Goal: Task Accomplishment & Management: Use online tool/utility

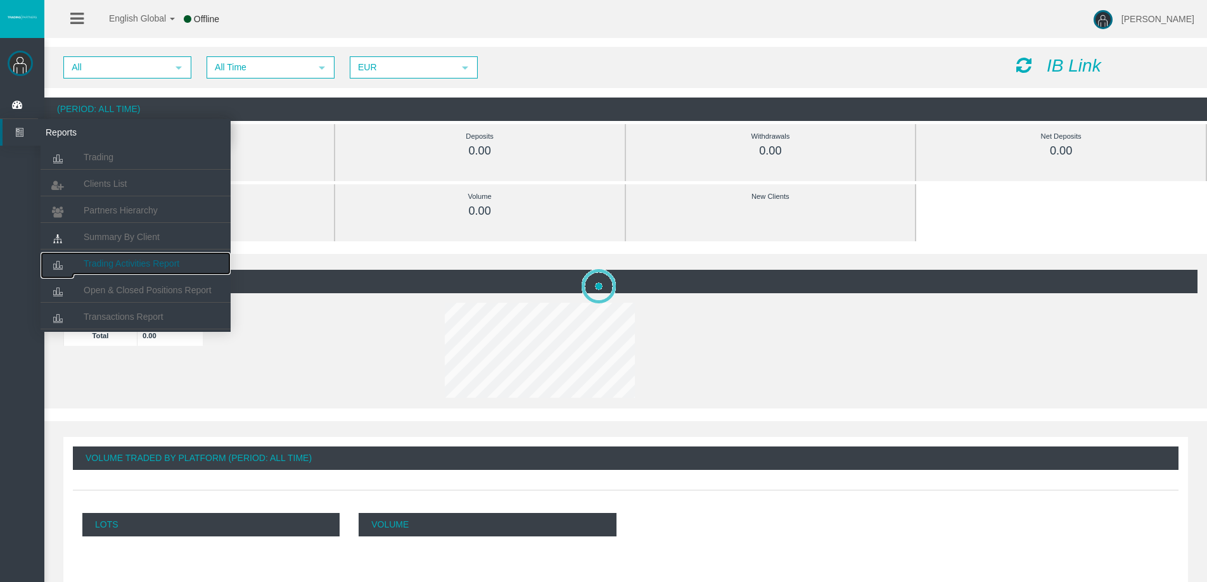
click at [141, 252] on link "Trading Activities Report" at bounding box center [136, 263] width 190 height 23
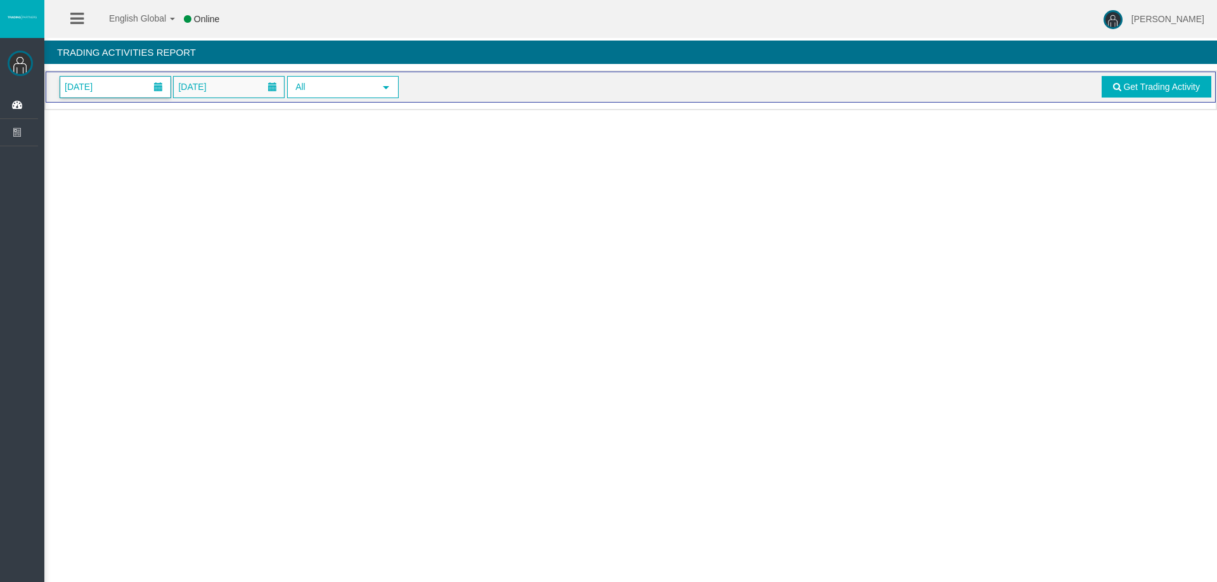
click at [127, 90] on span "[DATE]" at bounding box center [115, 87] width 110 height 21
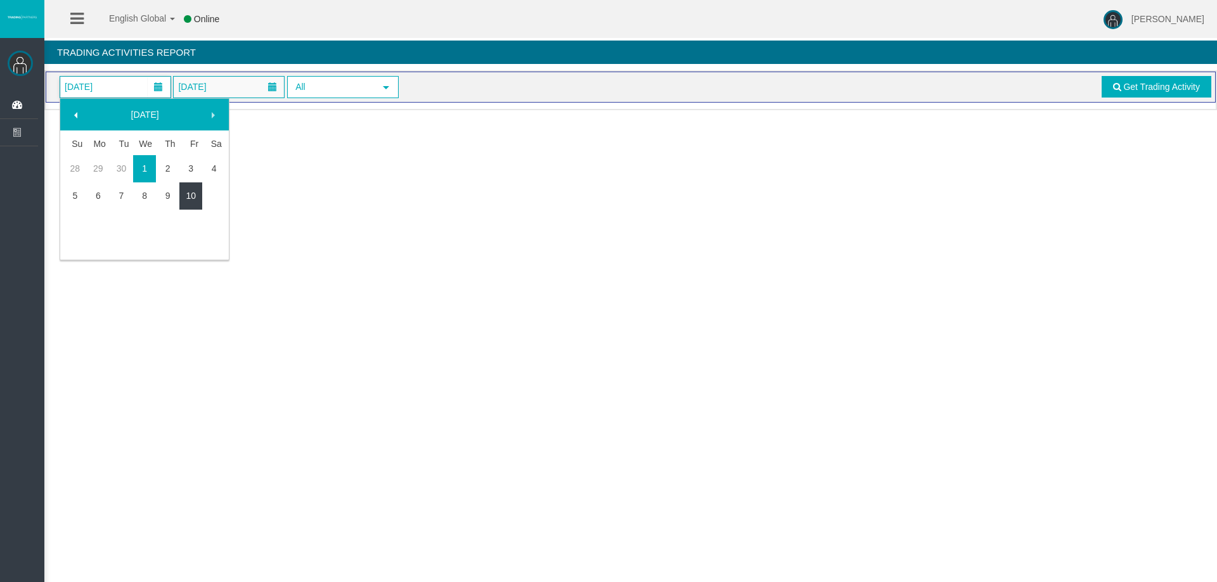
click at [196, 193] on link "10" at bounding box center [190, 195] width 23 height 23
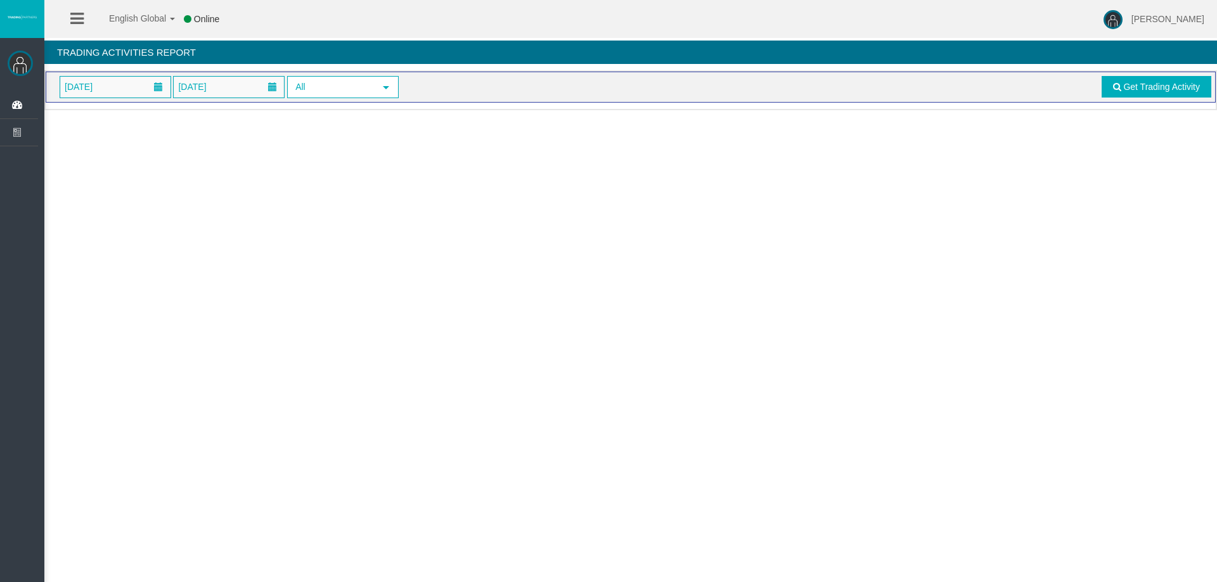
click at [1163, 107] on div "Loading... 10/10/2025 10/10/2025 All select Get Trading Activity" at bounding box center [630, 90] width 1172 height 40
click at [1163, 94] on link "Get Trading Activity" at bounding box center [1156, 87] width 110 height 22
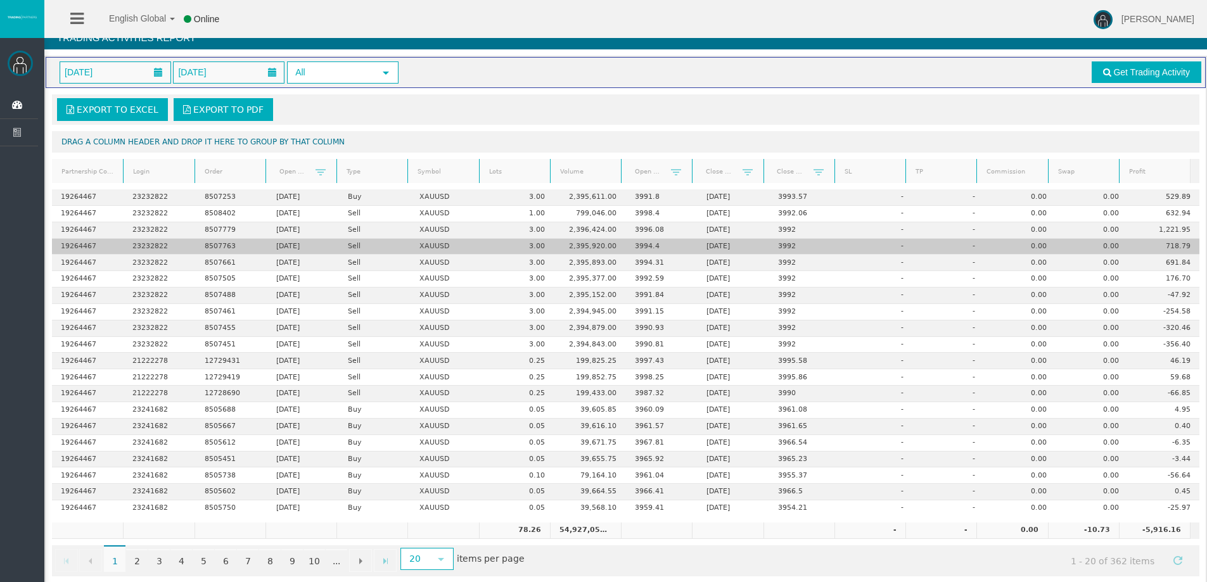
scroll to position [30, 0]
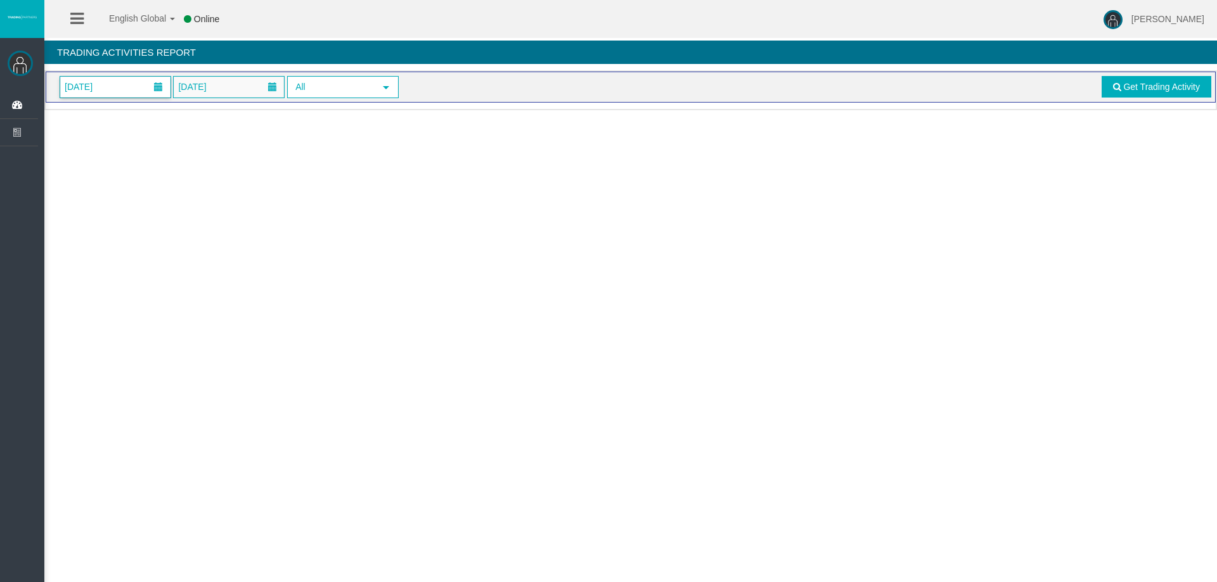
click at [94, 82] on span "[DATE]" at bounding box center [78, 87] width 35 height 18
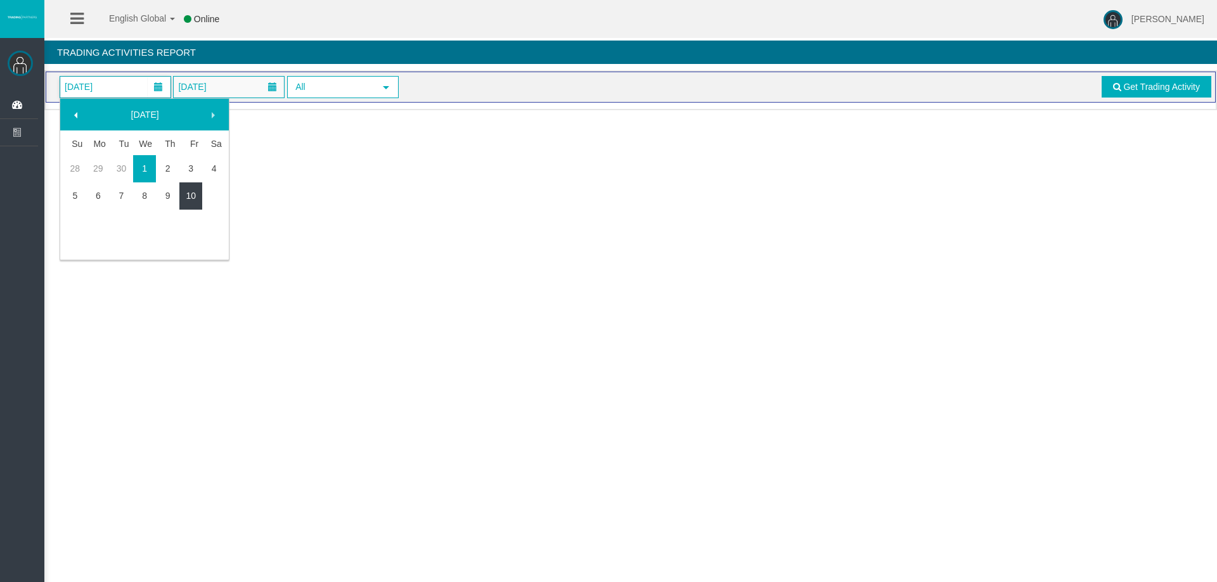
click at [193, 185] on link "10" at bounding box center [190, 195] width 23 height 23
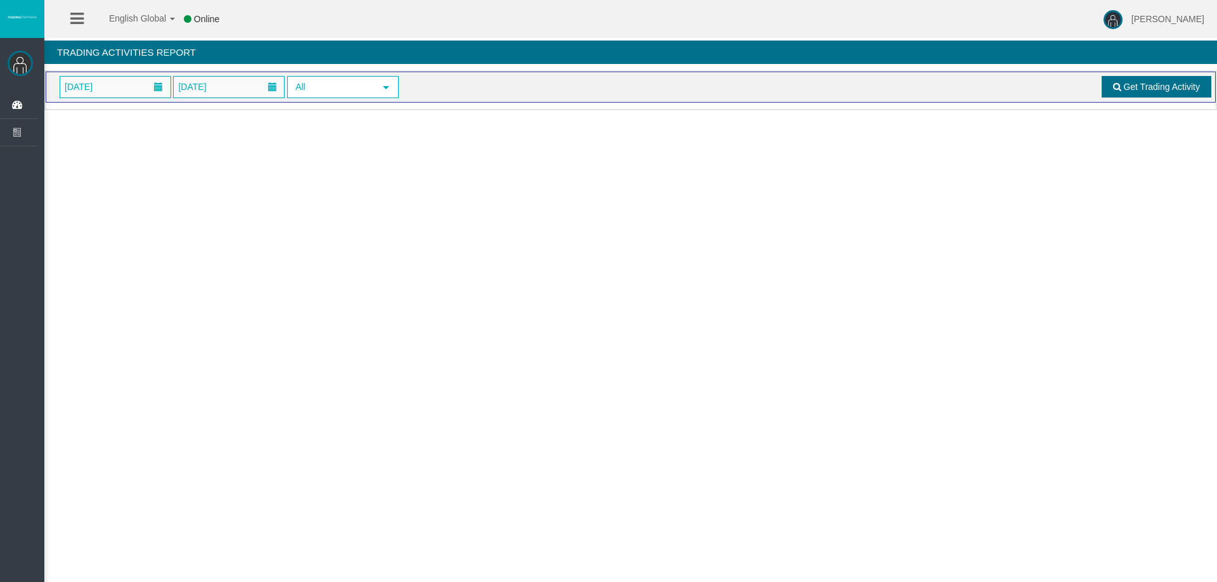
click at [1178, 86] on span "Get Trading Activity" at bounding box center [1161, 87] width 77 height 10
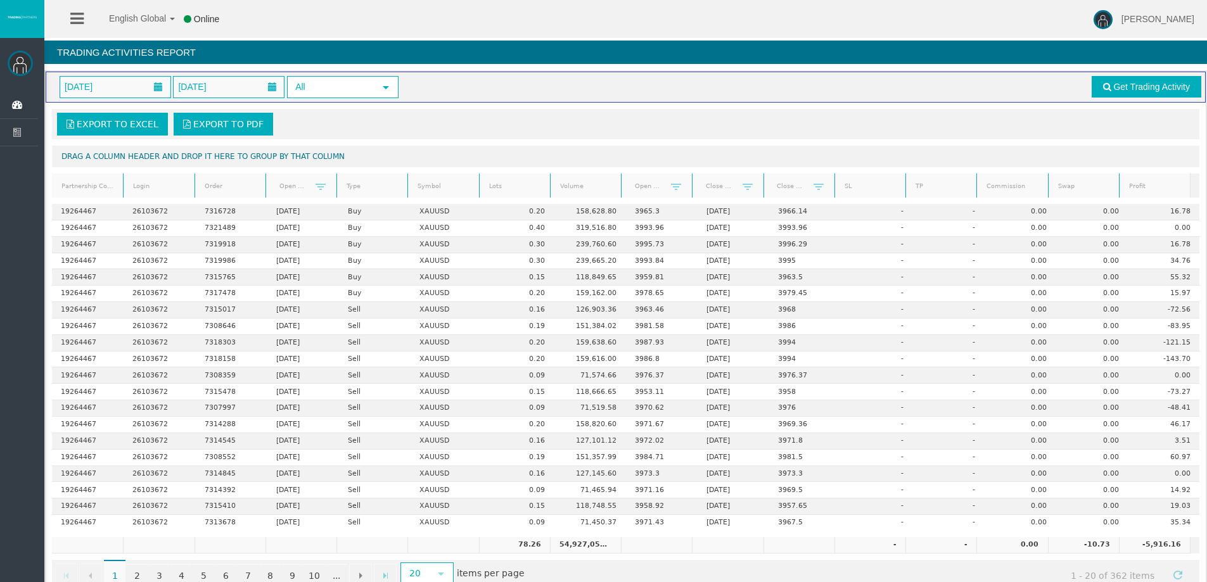
click at [494, 188] on link "Lots" at bounding box center [514, 186] width 67 height 17
click at [494, 188] on link "Lots" at bounding box center [514, 186] width 67 height 18
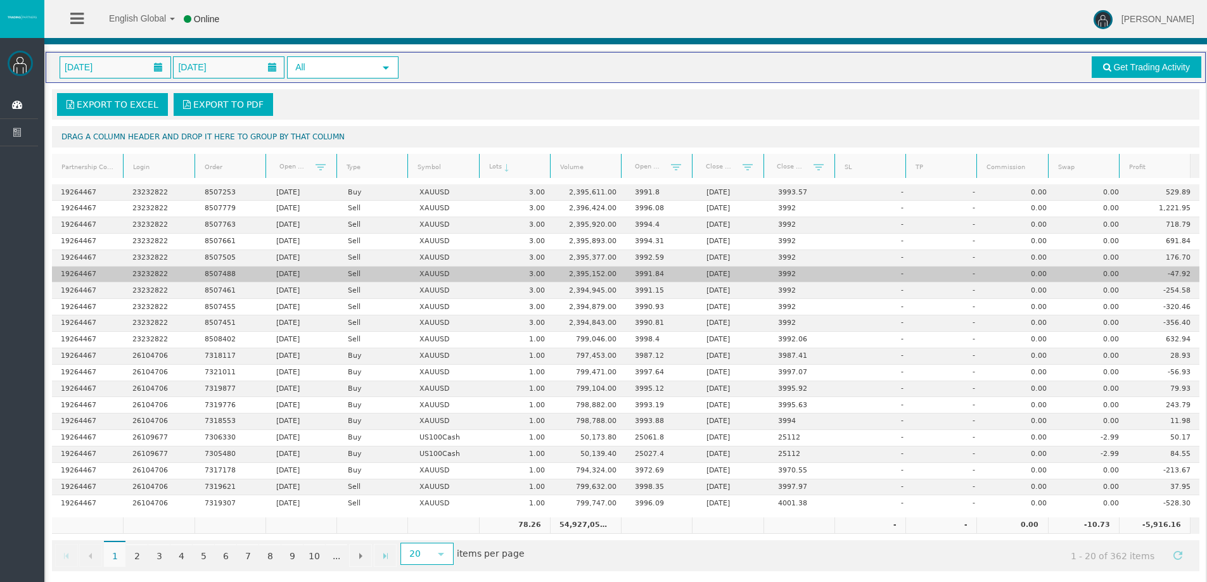
scroll to position [30, 0]
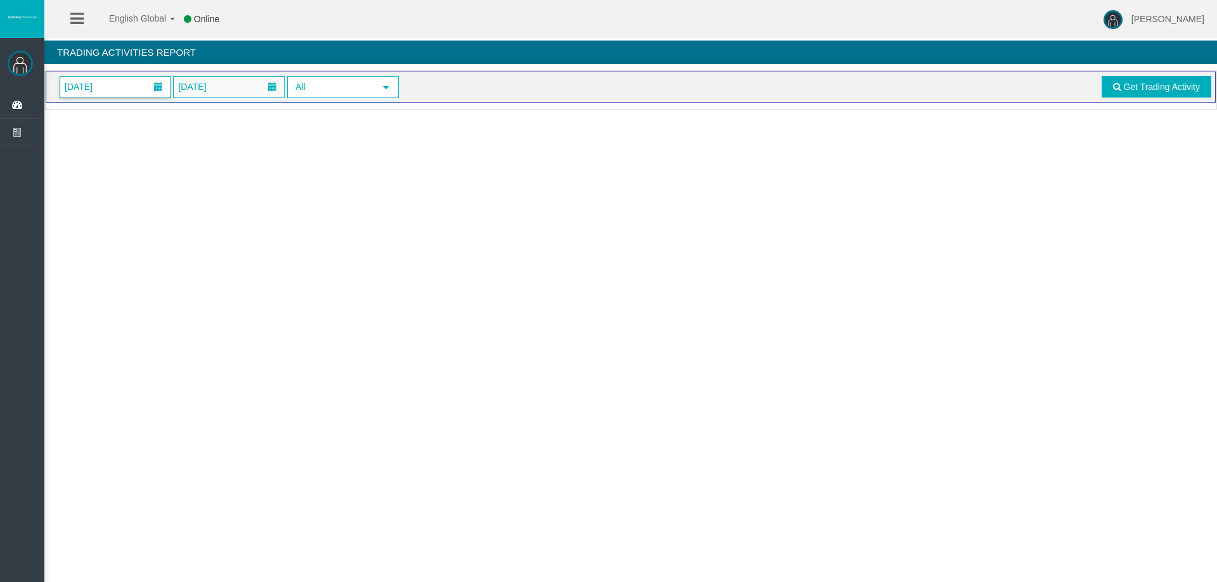
click at [131, 96] on span "[DATE]" at bounding box center [115, 87] width 110 height 21
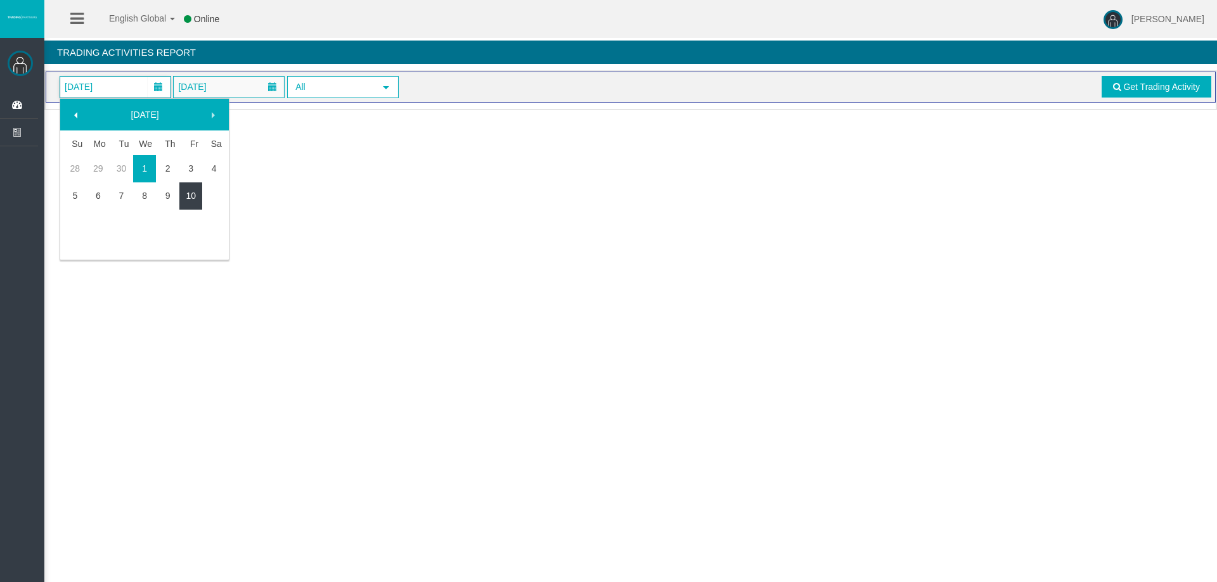
click at [189, 184] on link "10" at bounding box center [190, 195] width 23 height 23
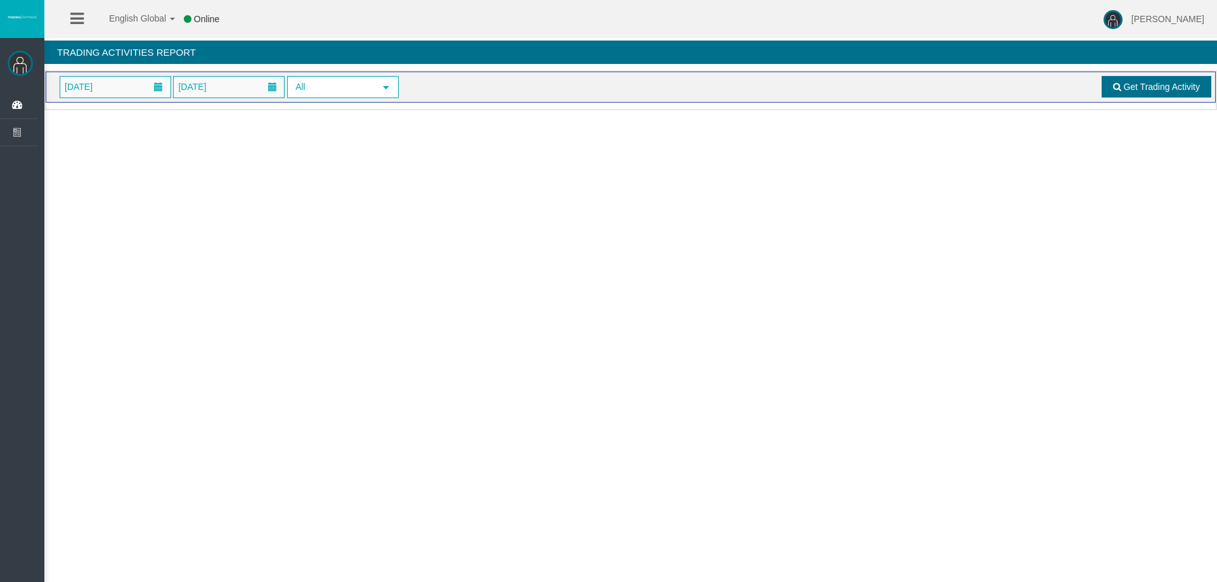
click at [1111, 81] on link "Get Trading Activity" at bounding box center [1156, 87] width 110 height 22
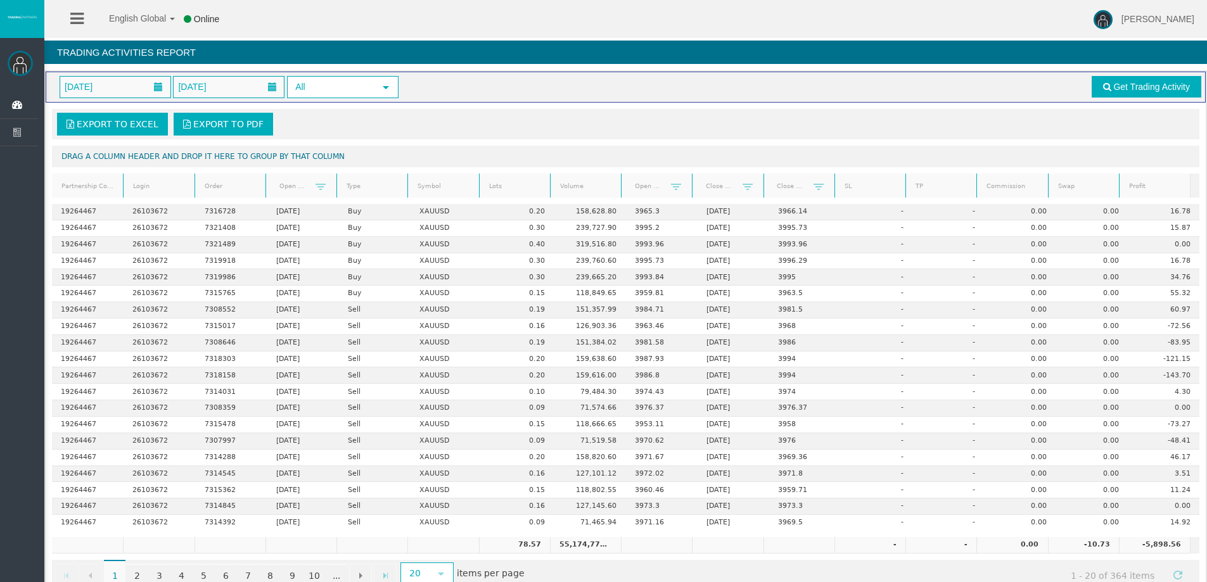
click at [524, 182] on link "Lots" at bounding box center [514, 186] width 67 height 17
click at [524, 182] on link "Lots" at bounding box center [514, 186] width 67 height 18
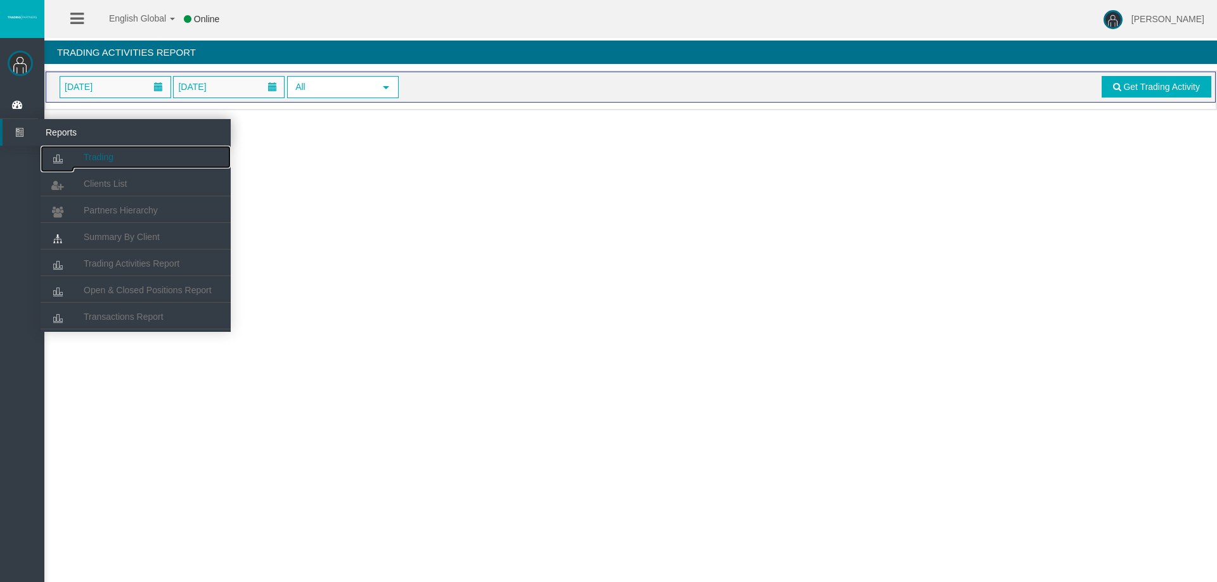
click at [89, 148] on link "Trading" at bounding box center [136, 157] width 190 height 23
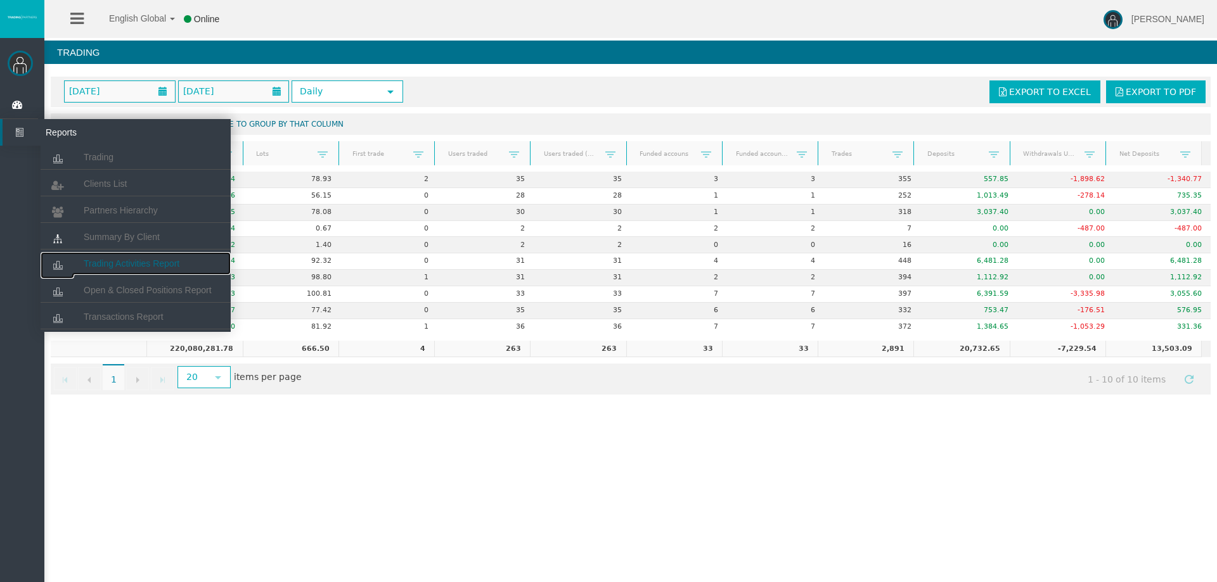
click at [179, 260] on span "Trading Activities Report" at bounding box center [132, 264] width 96 height 10
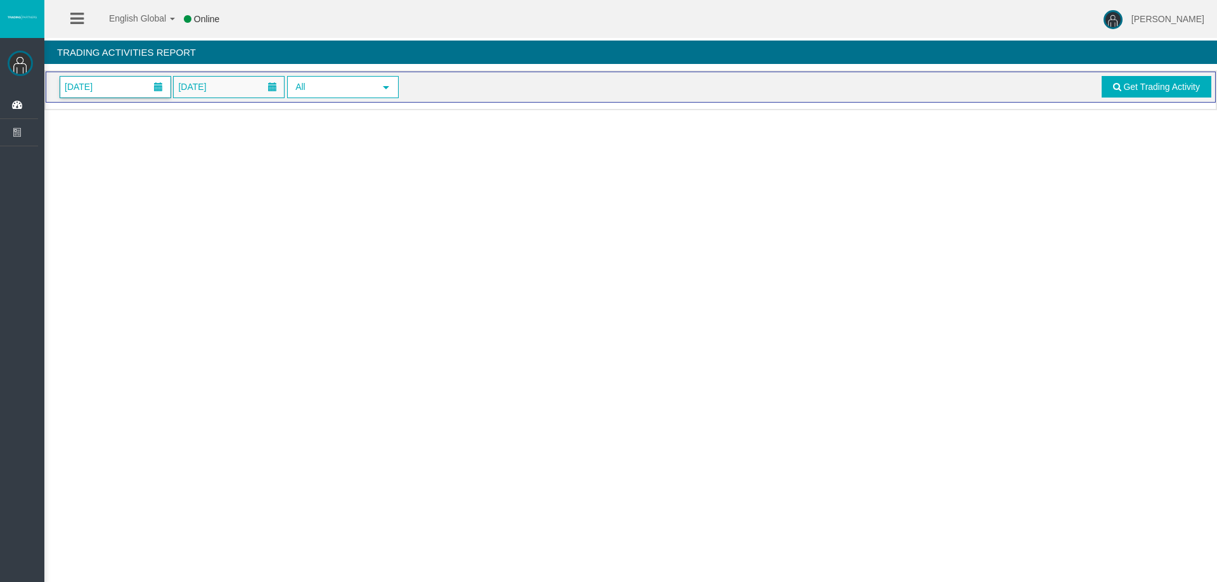
click at [143, 83] on span "[DATE]" at bounding box center [115, 87] width 110 height 21
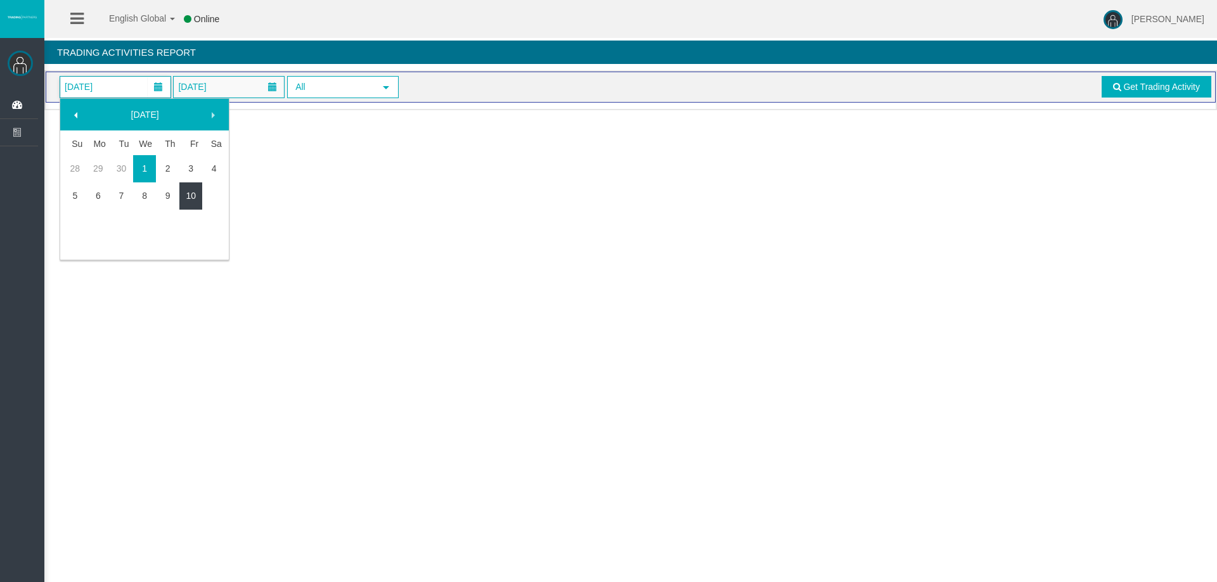
click at [190, 197] on link "10" at bounding box center [190, 195] width 23 height 23
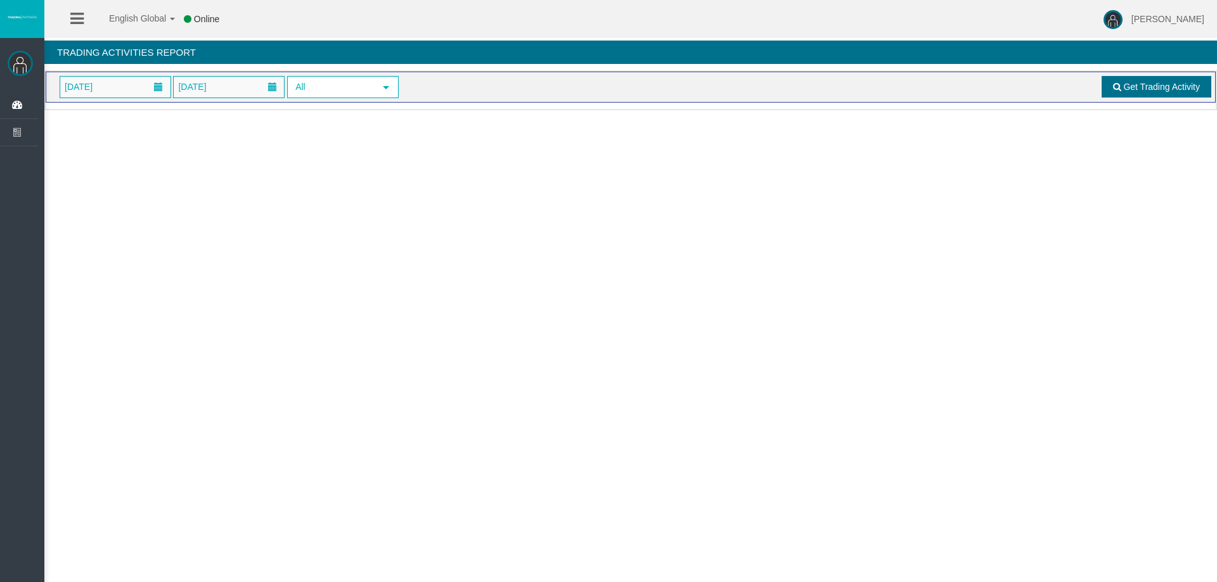
click at [1165, 91] on span "Get Trading Activity" at bounding box center [1161, 87] width 77 height 10
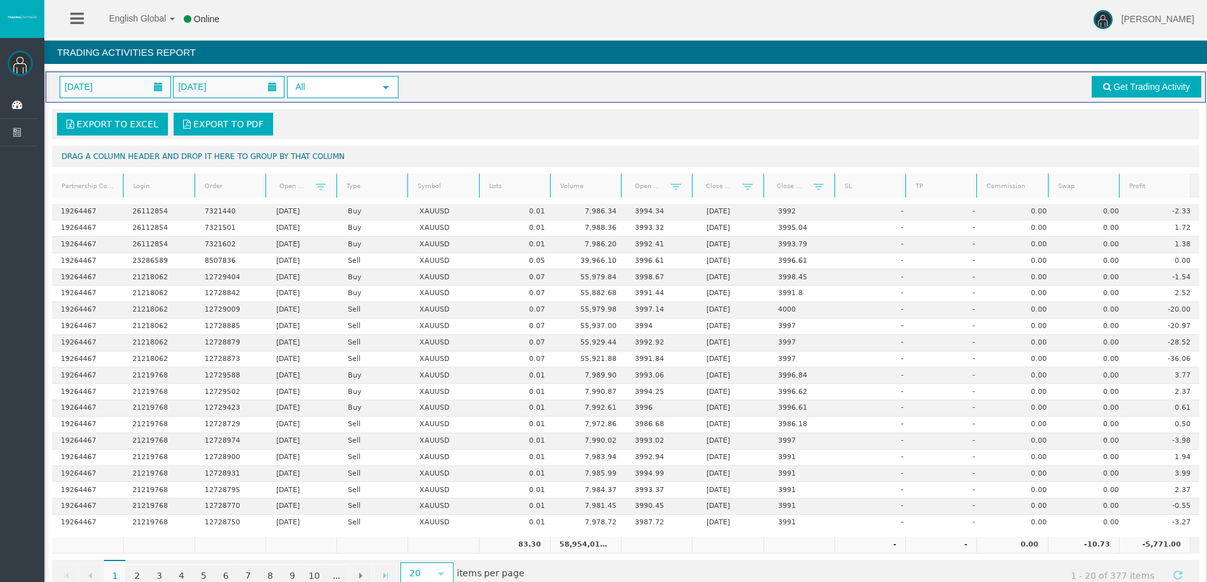
click at [506, 189] on link "Lots" at bounding box center [514, 186] width 67 height 17
click at [506, 189] on span at bounding box center [507, 187] width 10 height 10
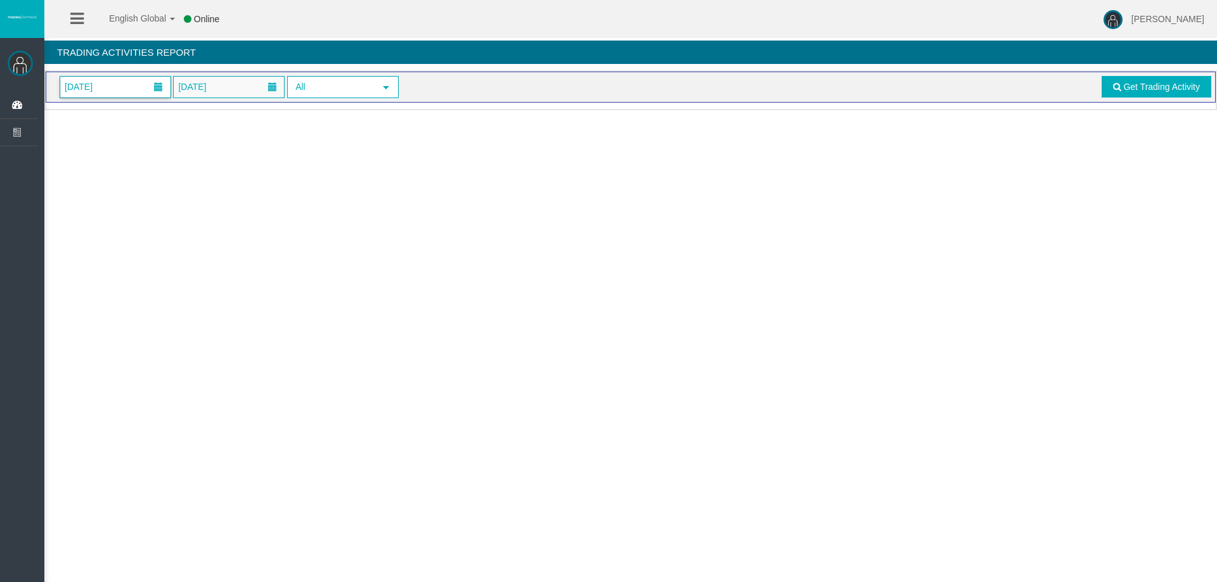
click at [160, 78] on span at bounding box center [158, 87] width 23 height 20
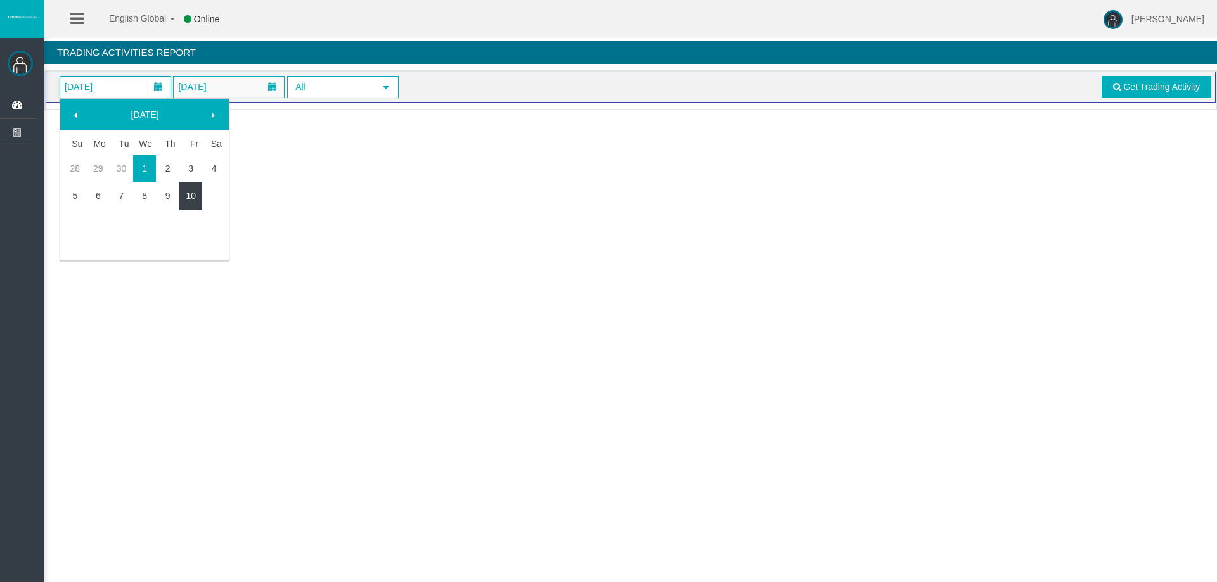
click at [183, 196] on link "10" at bounding box center [190, 195] width 23 height 23
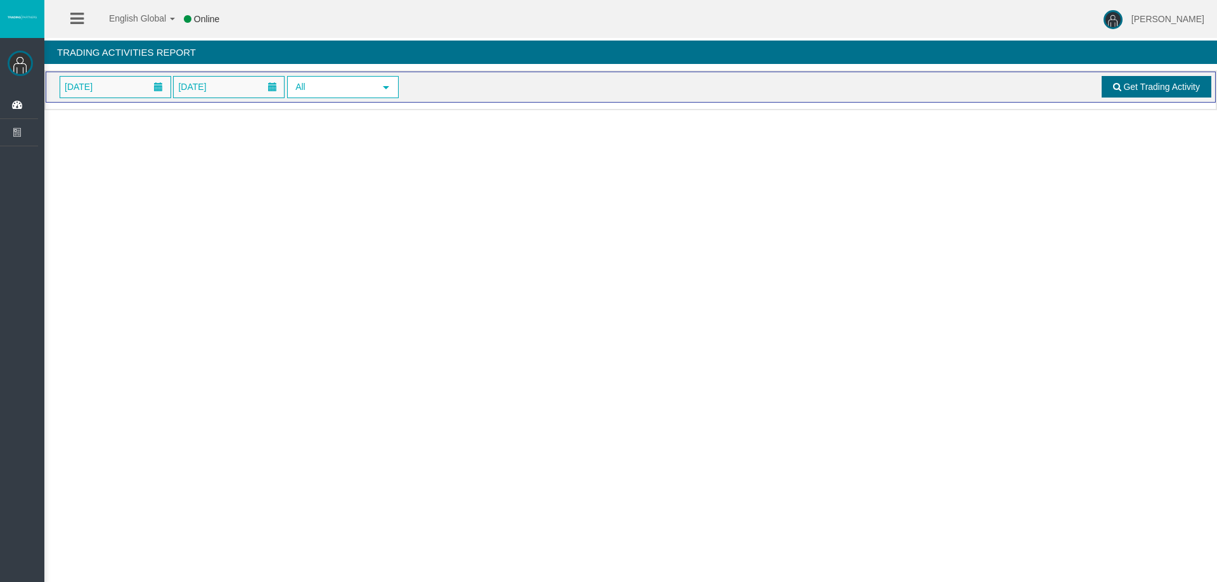
click at [1113, 87] on span at bounding box center [1117, 86] width 8 height 9
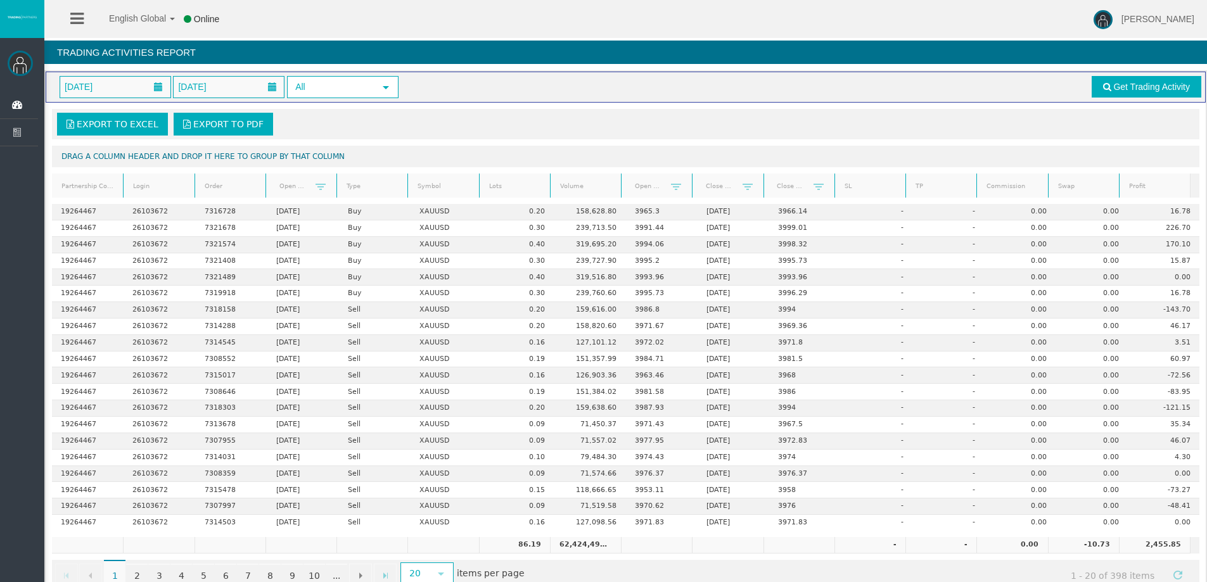
click at [506, 185] on link "Lots" at bounding box center [514, 186] width 67 height 17
click at [506, 185] on span at bounding box center [507, 187] width 10 height 10
click at [139, 575] on link "2" at bounding box center [137, 575] width 22 height 23
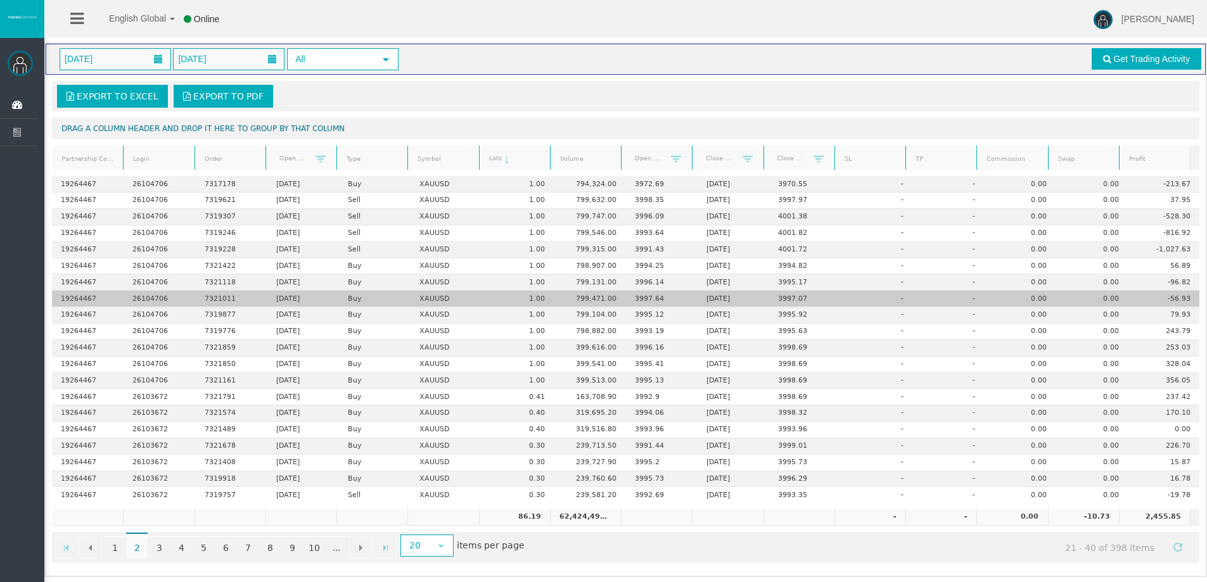
scroll to position [30, 0]
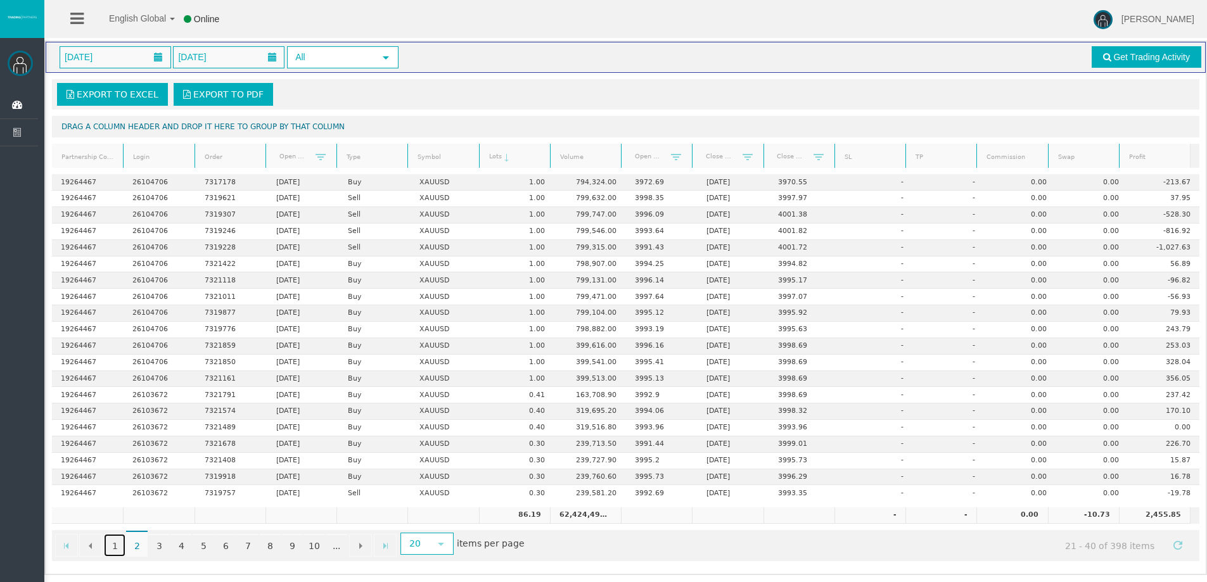
click at [115, 543] on link "1" at bounding box center [115, 545] width 22 height 23
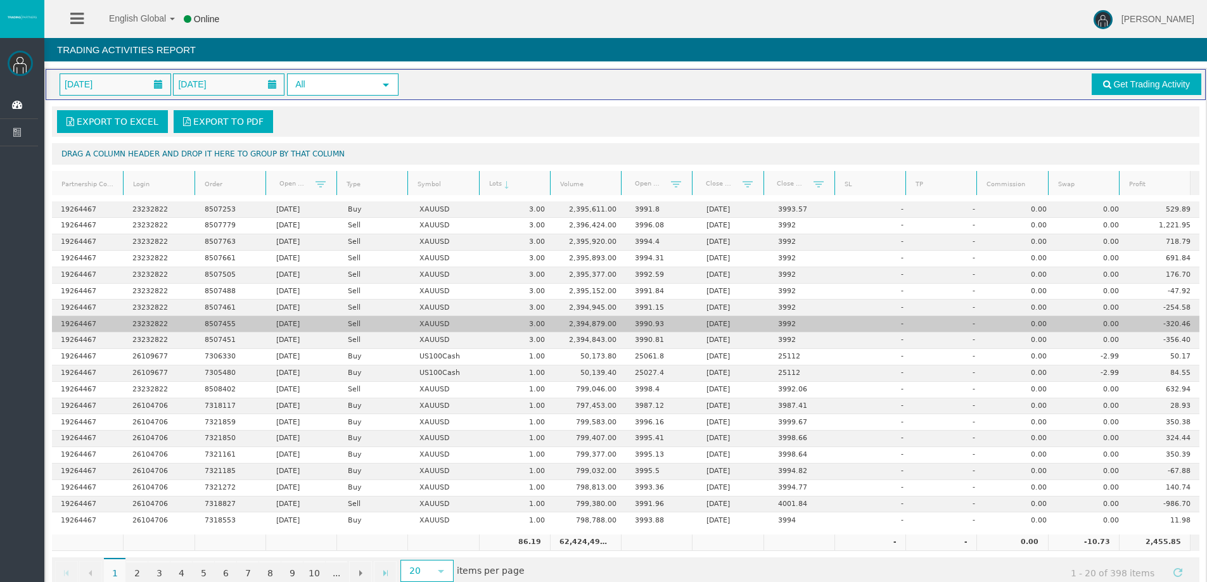
scroll to position [0, 0]
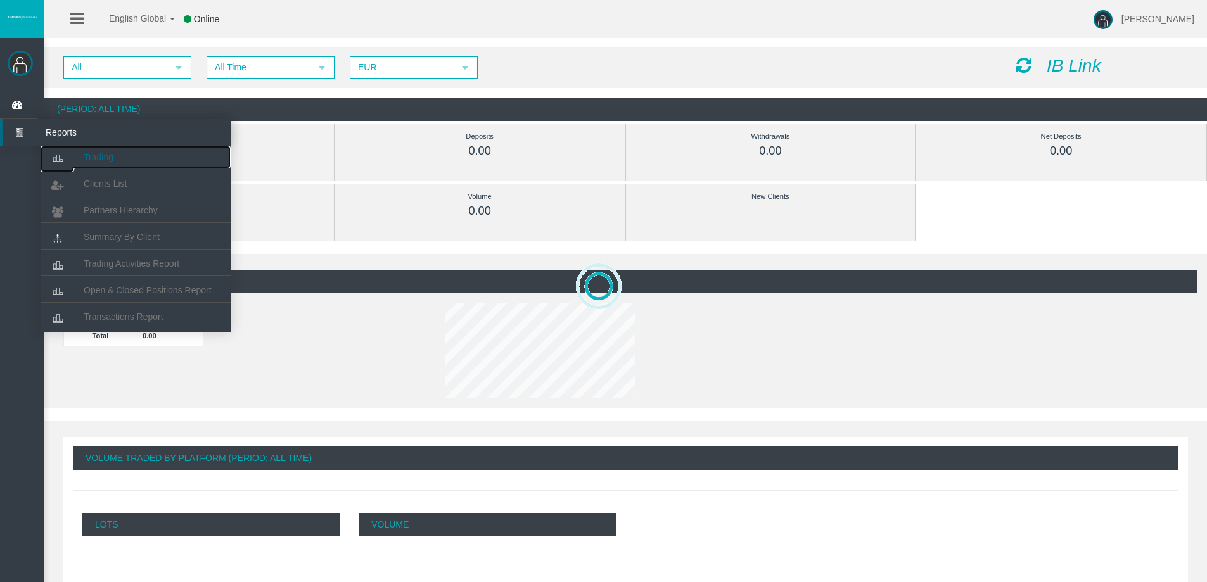
click at [120, 158] on link "Trading" at bounding box center [136, 157] width 190 height 23
